Goal: Navigation & Orientation: Find specific page/section

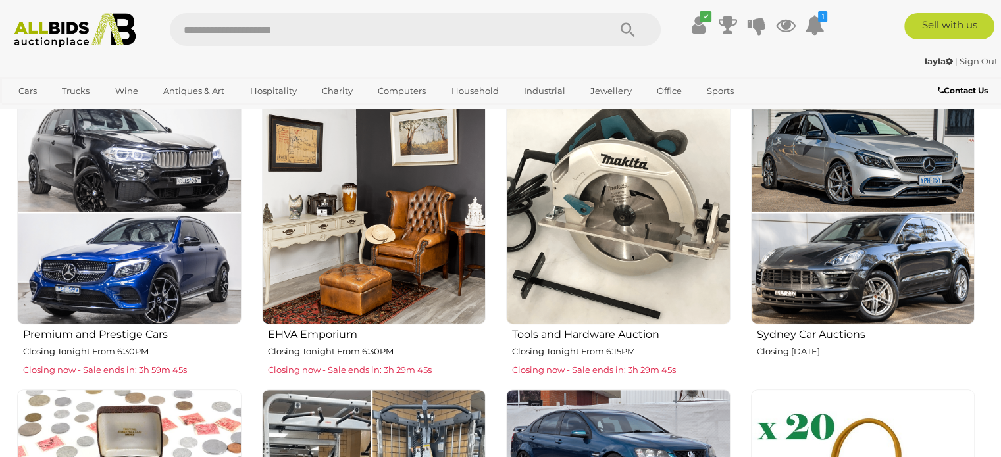
scroll to position [526, 0]
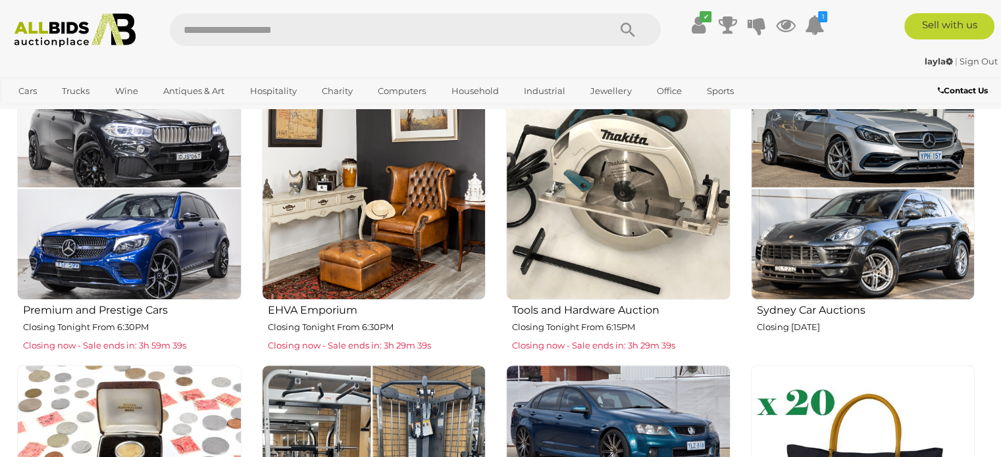
click at [597, 170] on img at bounding box center [618, 188] width 224 height 224
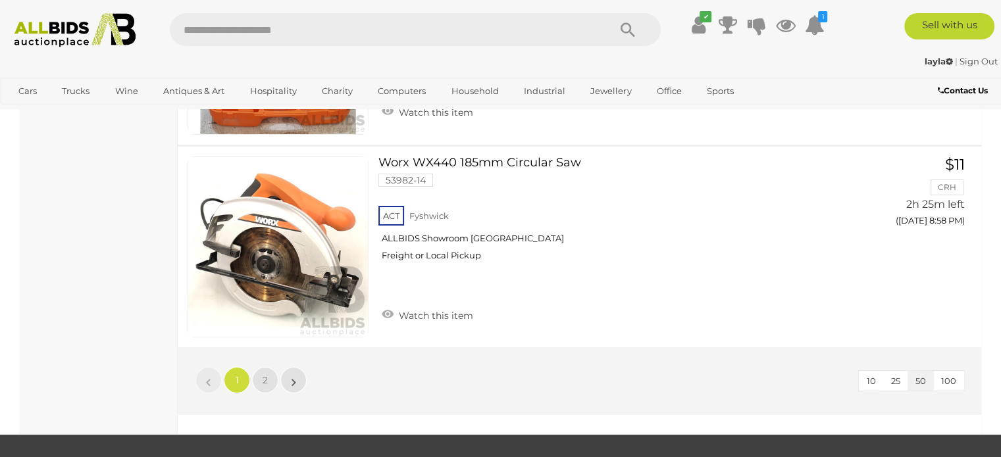
scroll to position [10001, 0]
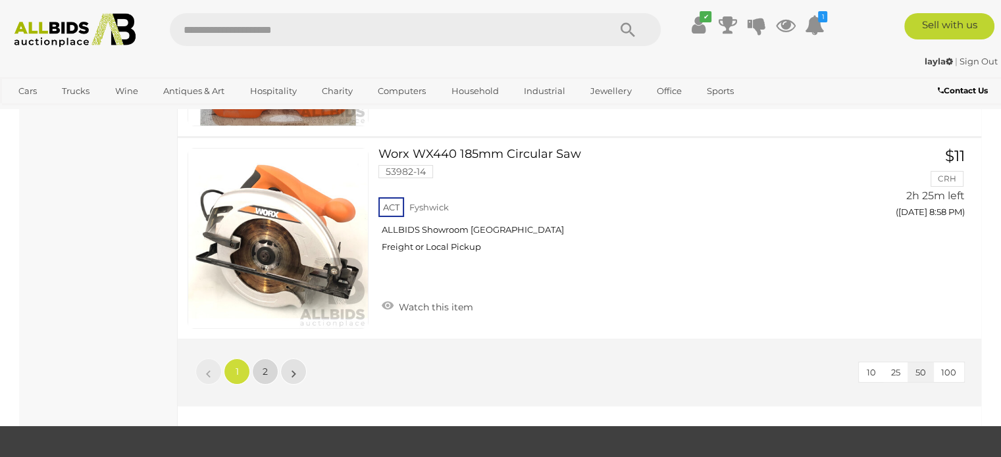
click at [263, 366] on span "2" at bounding box center [265, 372] width 5 height 12
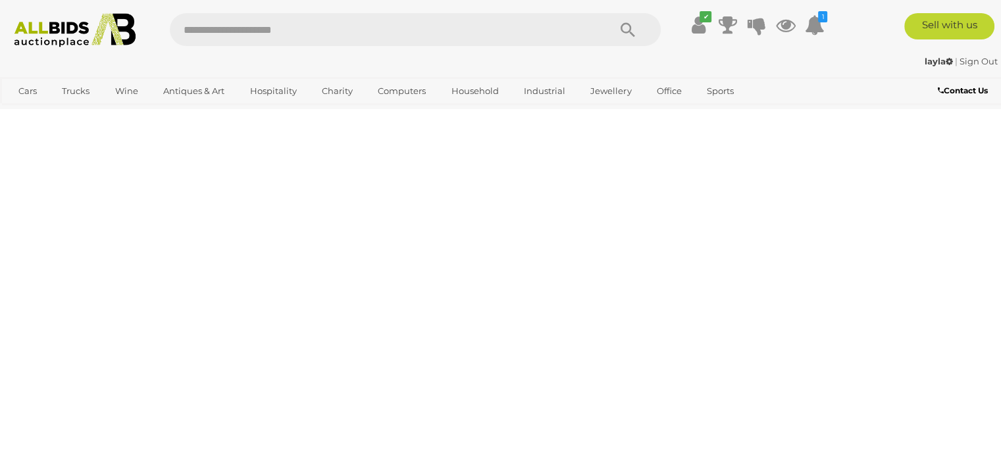
scroll to position [67, 0]
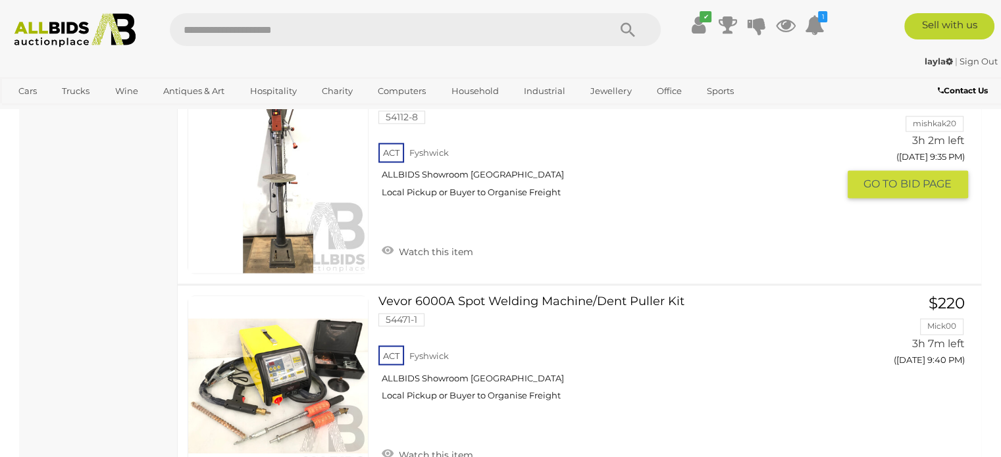
scroll to position [2107, 0]
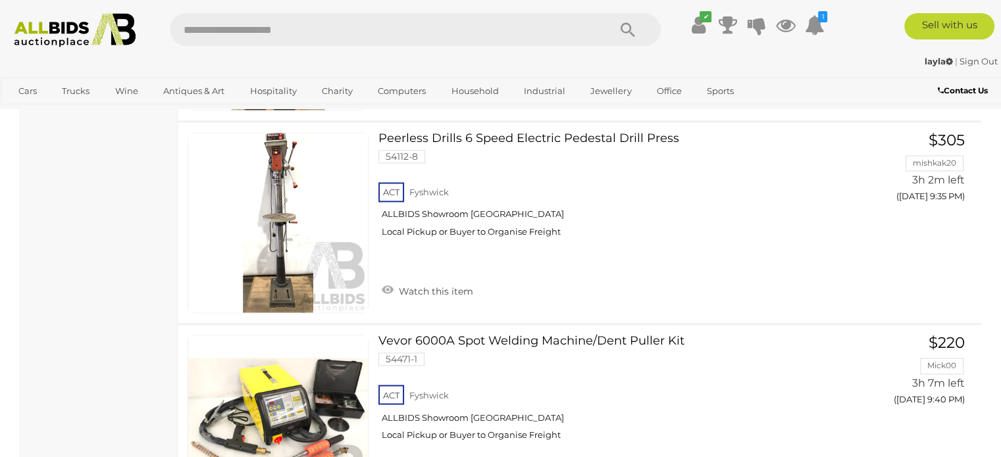
click at [63, 30] on img at bounding box center [75, 30] width 136 height 34
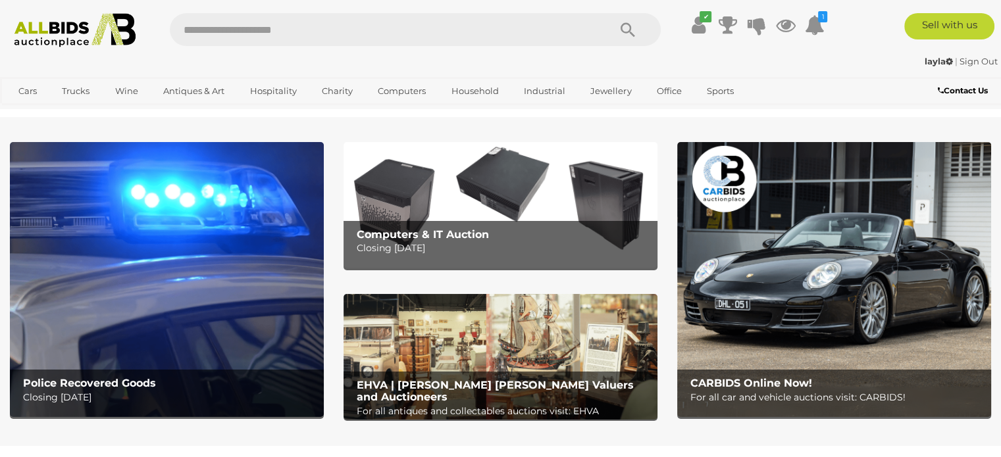
click at [183, 263] on img at bounding box center [167, 279] width 314 height 275
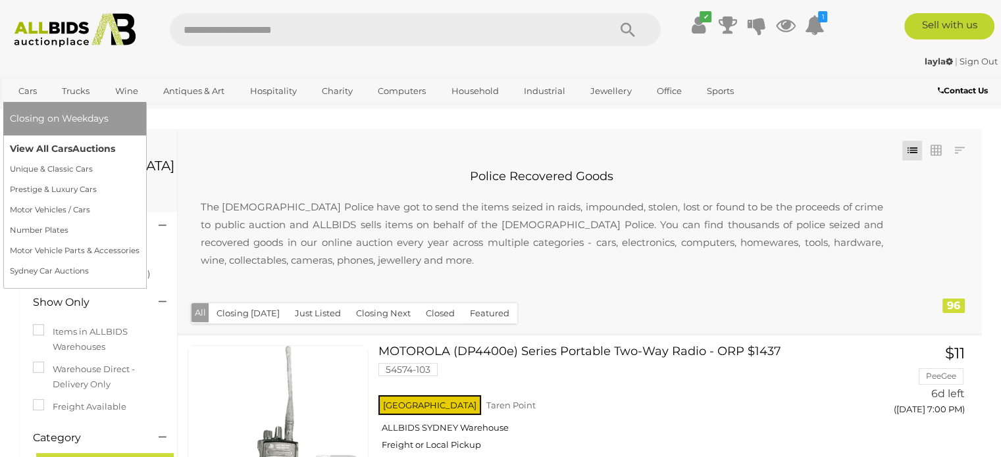
click at [37, 145] on link "View All Cars Auctions" at bounding box center [75, 149] width 130 height 20
